Goal: Find specific page/section: Find specific page/section

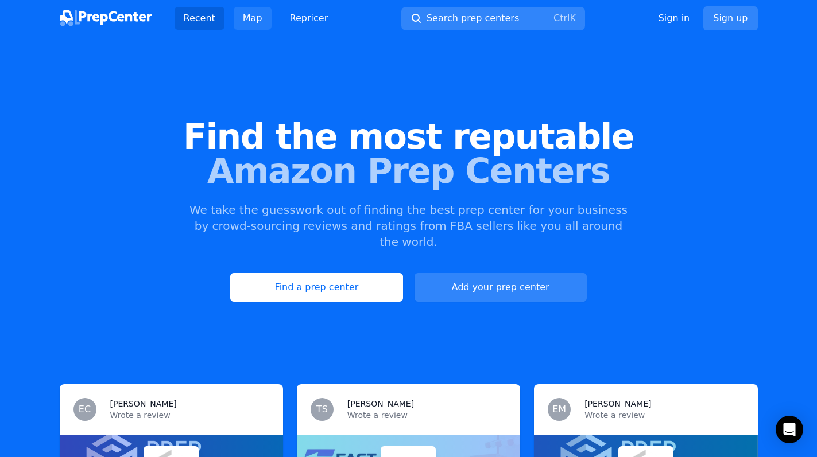
click at [244, 19] on link "Map" at bounding box center [253, 18] width 38 height 23
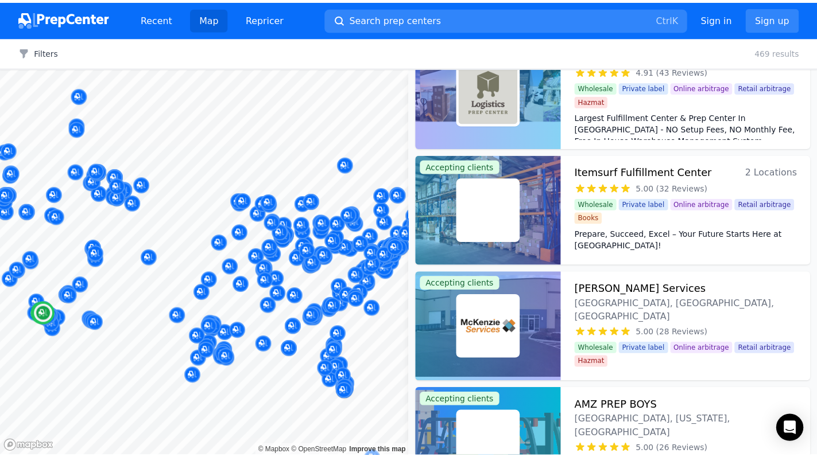
scroll to position [1148, 0]
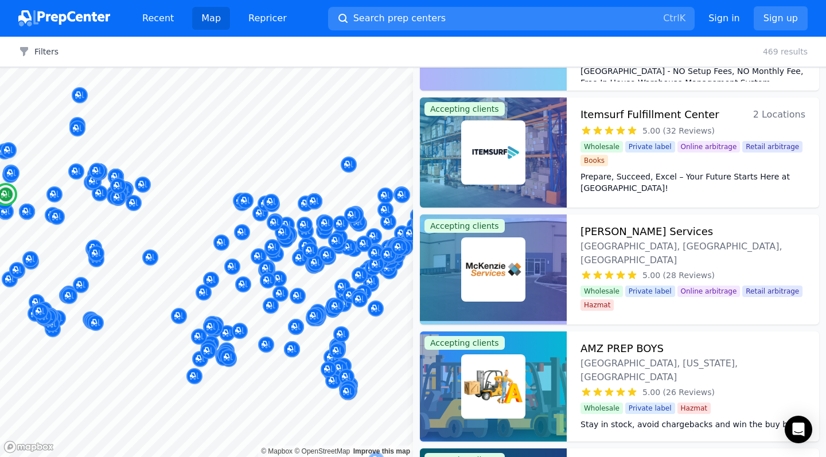
click at [648, 316] on dt "Top prep center in tax-free [US_STATE] - 21k+sq. ft. [GEOGRAPHIC_DATA]" at bounding box center [693, 327] width 225 height 23
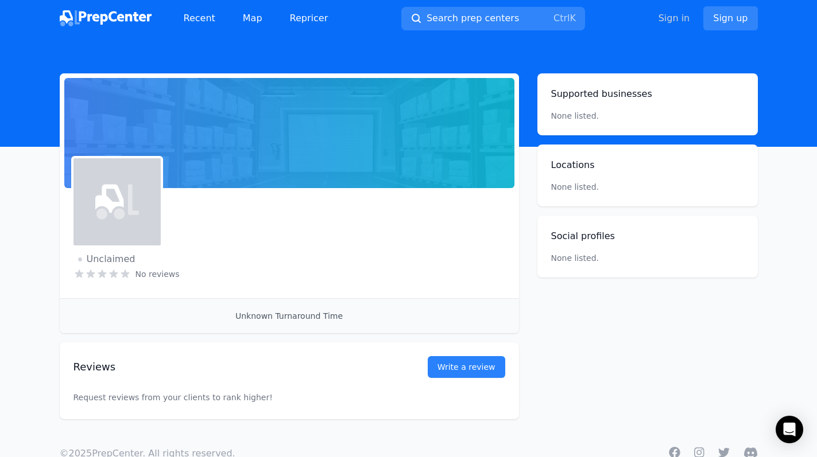
click at [676, 19] on link "Sign in" at bounding box center [674, 18] width 32 height 14
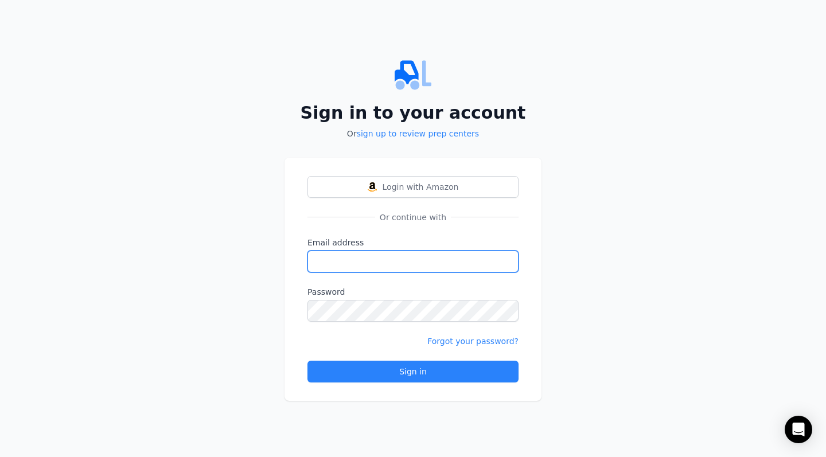
click at [370, 270] on input "Email address" at bounding box center [413, 262] width 211 height 22
click at [333, 259] on input "Email address" at bounding box center [413, 262] width 211 height 22
paste input "[EMAIL_ADDRESS][DOMAIN_NAME]"
type input "[EMAIL_ADDRESS][DOMAIN_NAME]"
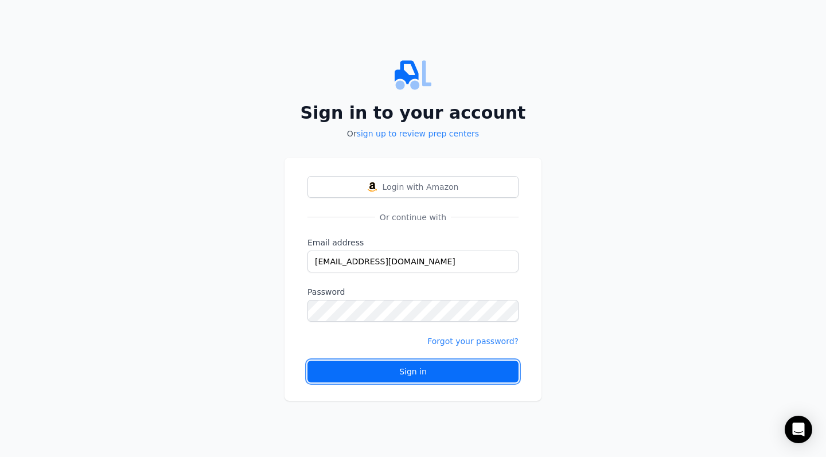
click at [370, 365] on button "Sign in" at bounding box center [413, 372] width 211 height 22
